Goal: Communication & Community: Answer question/provide support

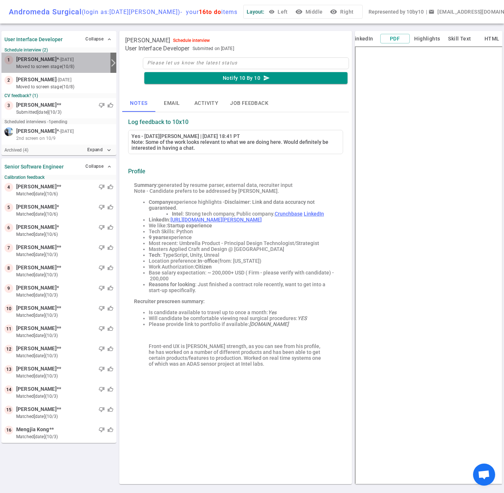
click at [43, 63] on span "[PERSON_NAME]" at bounding box center [36, 60] width 40 height 8
click at [174, 110] on button "Email" at bounding box center [171, 103] width 33 height 18
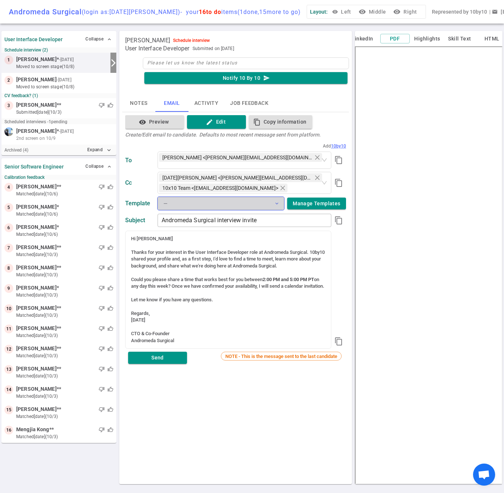
click at [266, 206] on button "— expand_more" at bounding box center [221, 203] width 127 height 13
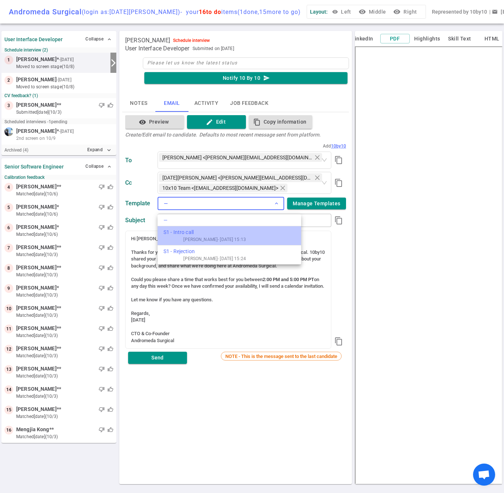
click at [194, 233] on div "S1 - Intro call" at bounding box center [204, 233] width 82 height 8
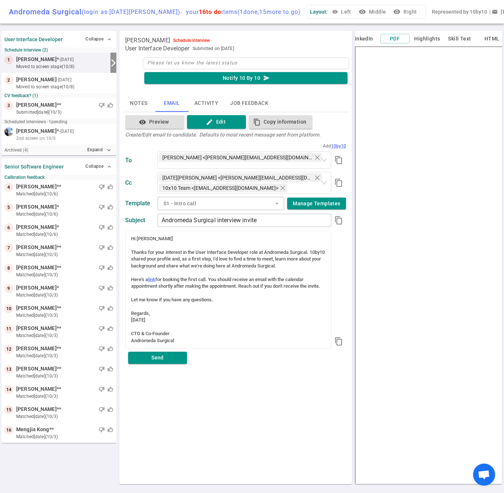
click at [138, 148] on div "visibility Preview edit Edit content_copy Copy information Create/Edit email to…" at bounding box center [235, 232] width 221 height 234
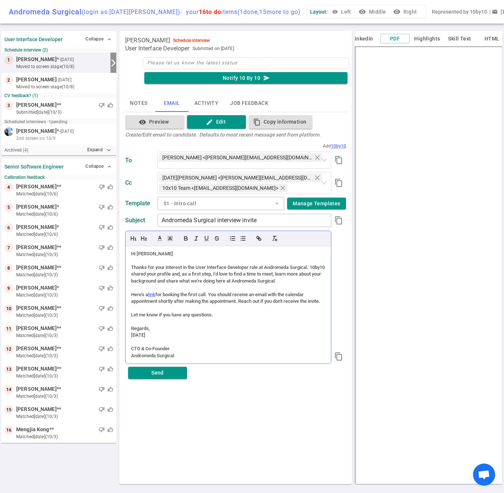
click at [235, 298] on div "Here's a link for booking the first call. You should receive an email with the …" at bounding box center [228, 299] width 194 height 14
click at [239, 305] on div "Here's a link for booking the first call. You should receive an email with the …" at bounding box center [228, 299] width 194 height 14
click at [236, 311] on div at bounding box center [228, 308] width 194 height 7
click at [169, 381] on div "Reese Bowes Schedule interview User Interface Developer Submitted on 2025/10/07…" at bounding box center [235, 258] width 233 height 454
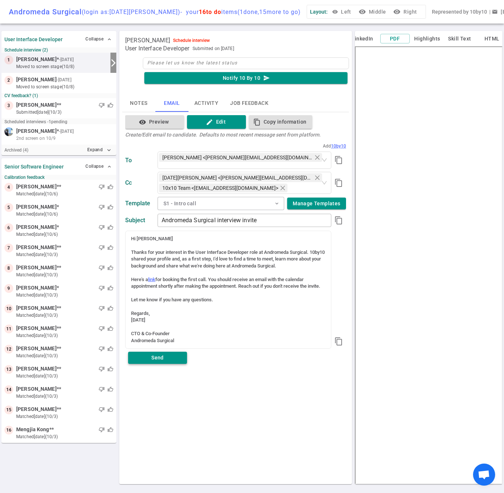
click at [163, 364] on button "Send" at bounding box center [157, 358] width 59 height 12
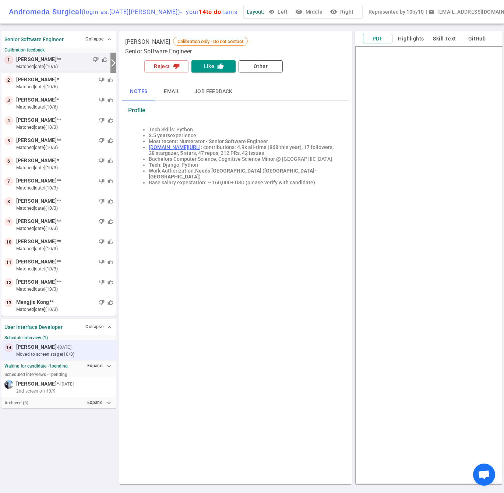
scroll to position [5, 0]
click at [94, 41] on button "Collapse expand_less" at bounding box center [99, 39] width 30 height 11
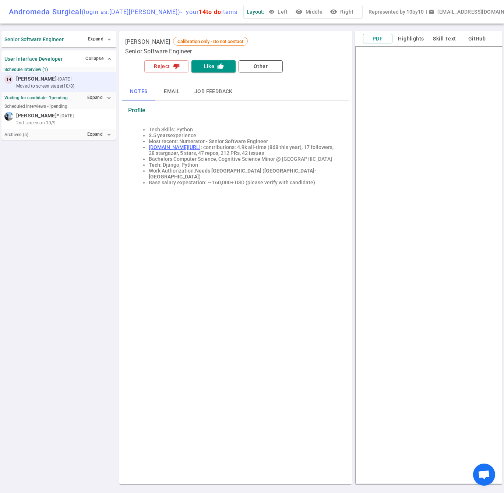
click at [52, 80] on span "[PERSON_NAME]" at bounding box center [36, 79] width 40 height 8
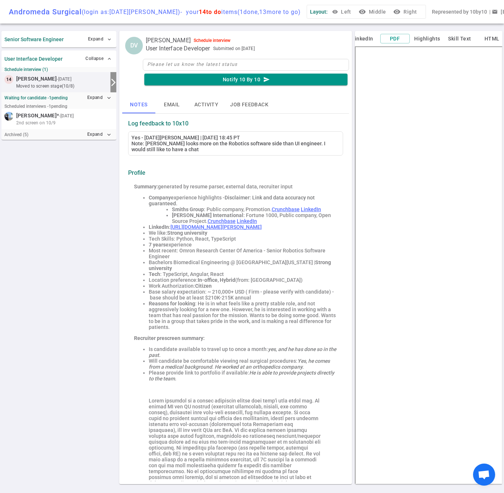
click at [172, 105] on button "Email" at bounding box center [171, 105] width 33 height 18
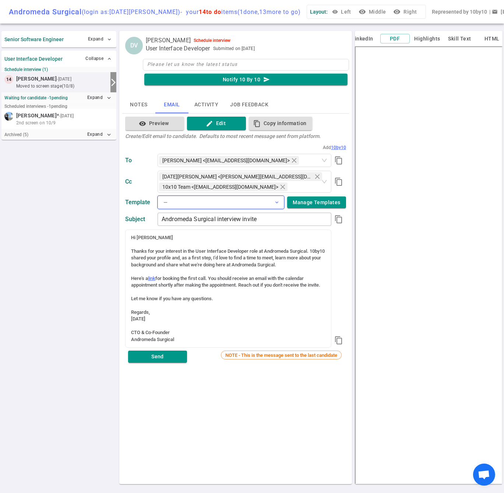
click at [278, 204] on span "expand_more" at bounding box center [277, 203] width 6 height 6
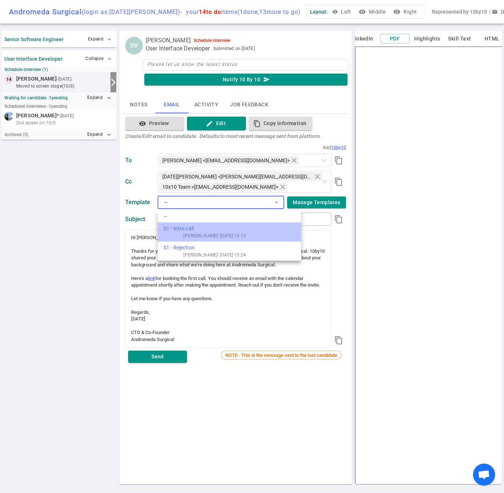
click at [182, 230] on div "S1 - Intro call" at bounding box center [204, 229] width 82 height 8
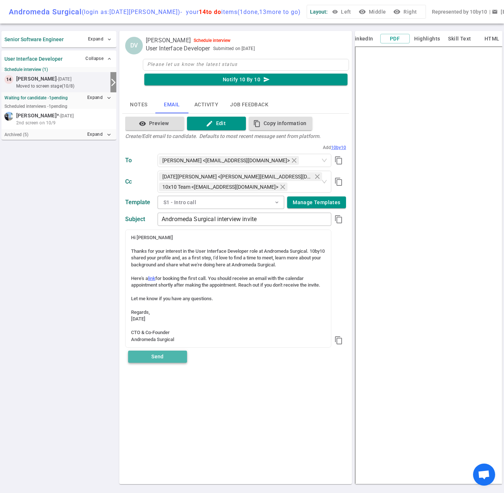
click at [163, 362] on button "Send" at bounding box center [157, 357] width 59 height 12
click at [67, 182] on div "Senior Software Engineer Expand expand_more User Interface Developer Collapse e…" at bounding box center [58, 257] width 115 height 457
